Goal: Information Seeking & Learning: Stay updated

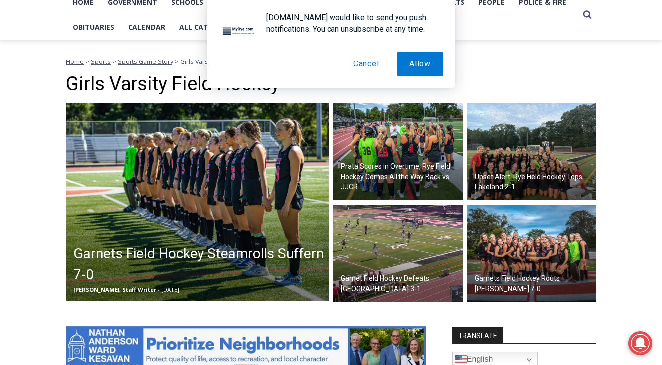
scroll to position [232, 0]
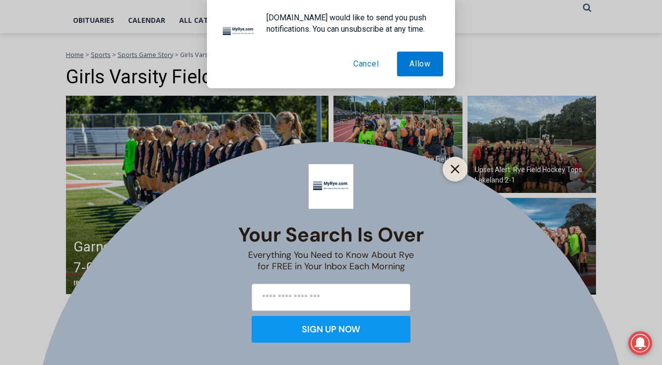
click at [459, 169] on button "Close" at bounding box center [455, 169] width 14 height 14
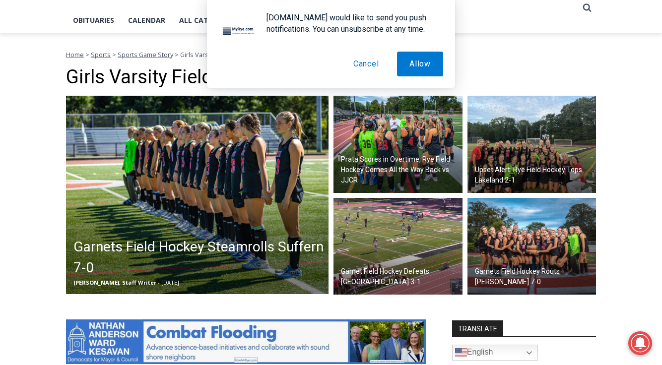
click at [541, 252] on img at bounding box center [531, 246] width 129 height 97
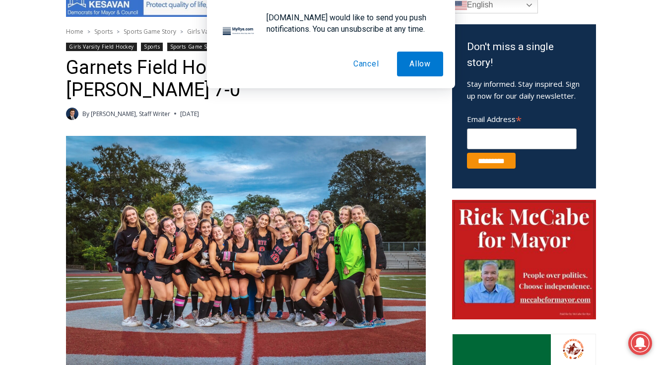
scroll to position [340, 0]
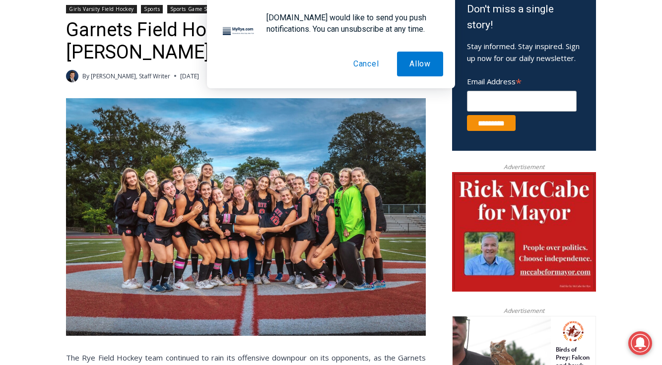
click at [366, 58] on button "Cancel" at bounding box center [366, 64] width 51 height 25
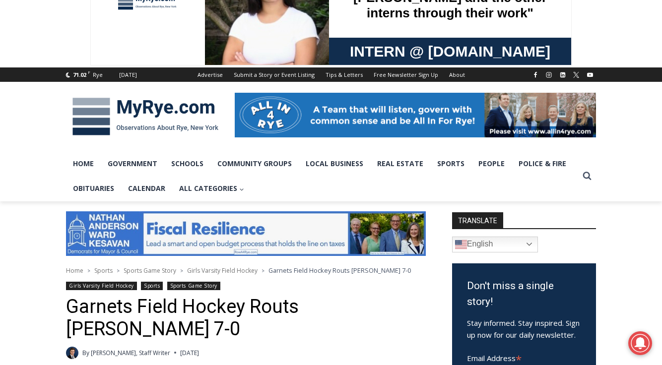
scroll to position [62, 0]
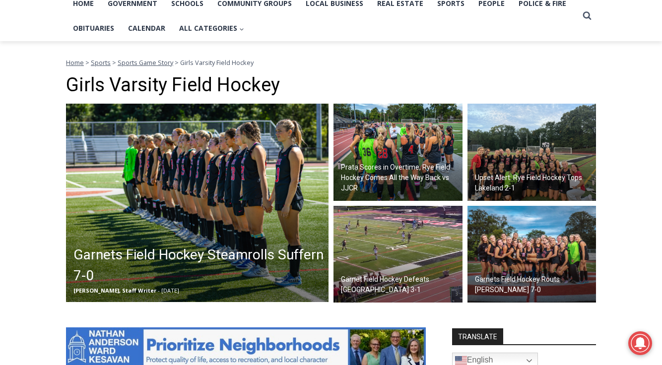
click at [424, 176] on h2 "Prata Scores in Overtime, Rye Field Hockey Comes All the Way Back vs JJCR" at bounding box center [400, 177] width 119 height 31
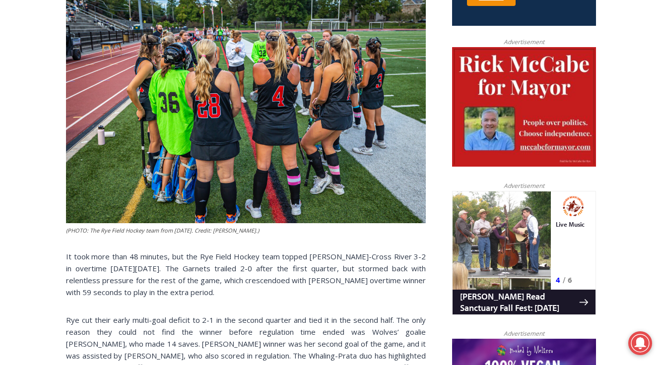
scroll to position [368, 0]
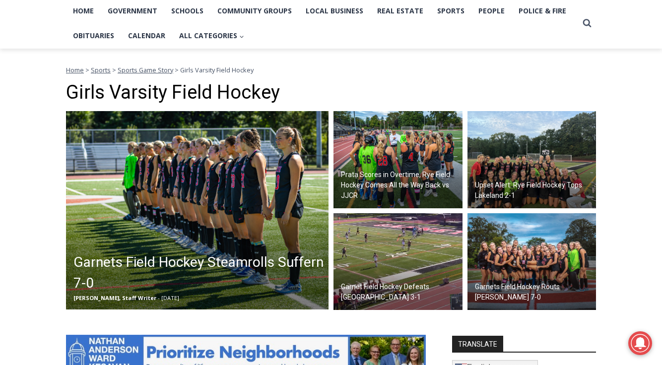
click at [422, 262] on img at bounding box center [397, 261] width 129 height 97
click at [391, 287] on h2 "Garnet Field Hockey Defeats [GEOGRAPHIC_DATA] 3-1" at bounding box center [400, 292] width 119 height 21
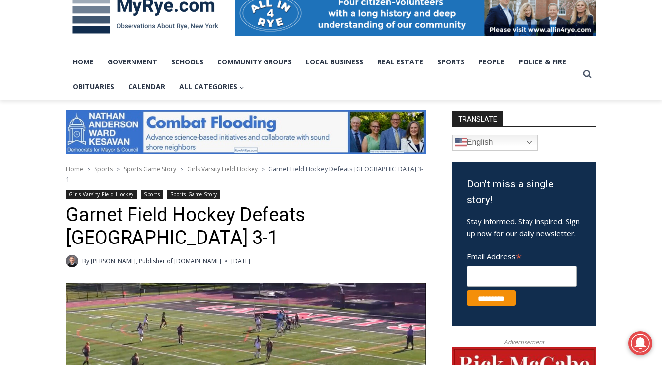
scroll to position [132, 0]
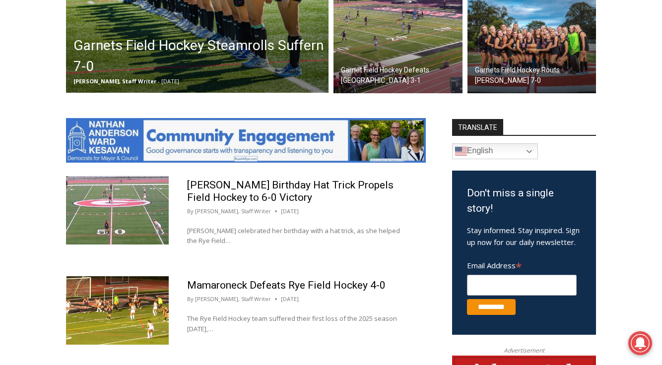
scroll to position [389, 0]
